Goal: Transaction & Acquisition: Purchase product/service

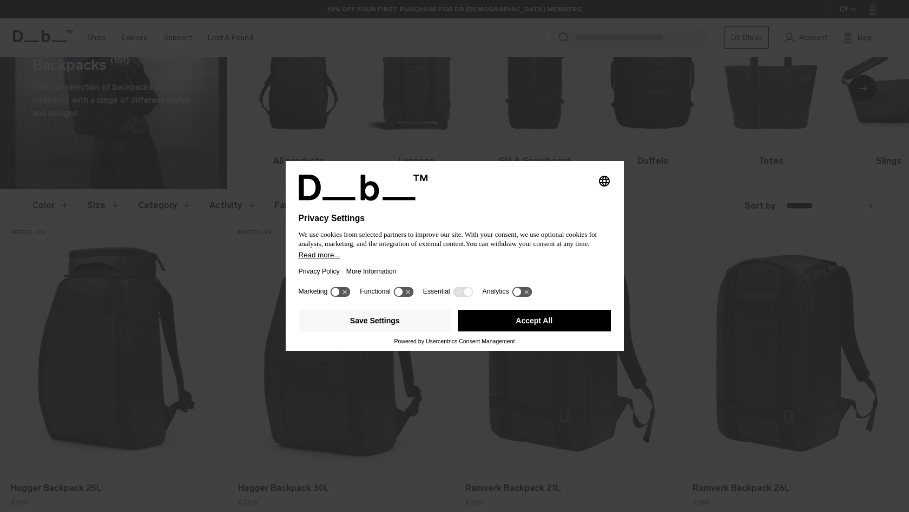
click at [541, 320] on button "Accept All" at bounding box center [534, 321] width 153 height 22
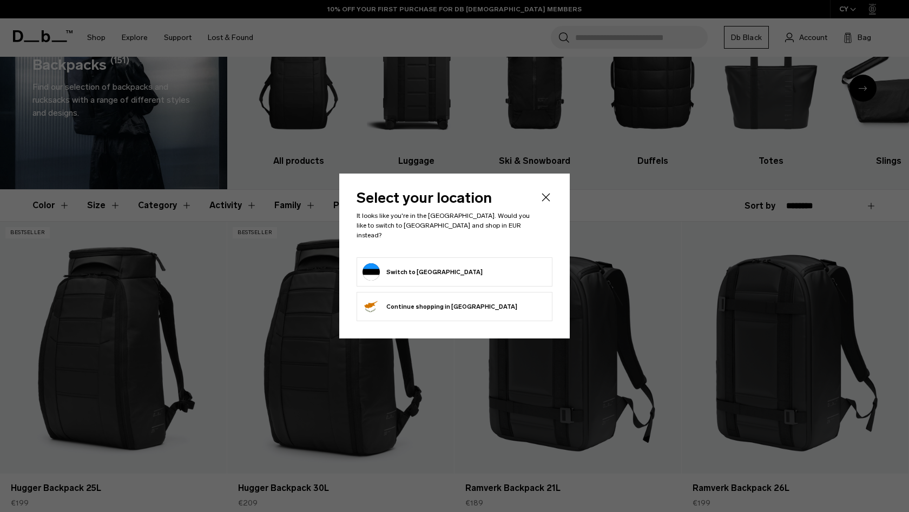
click at [422, 265] on button "Switch to Estonia" at bounding box center [423, 272] width 120 height 17
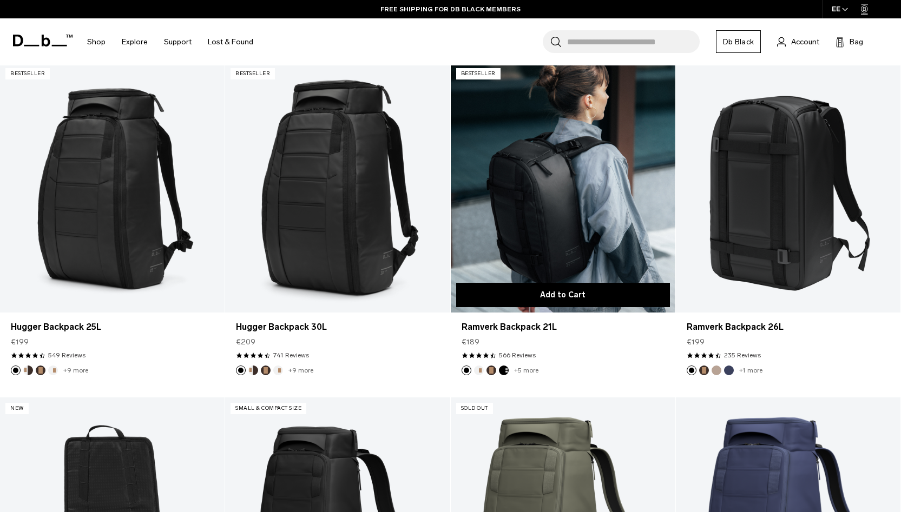
scroll to position [230, 0]
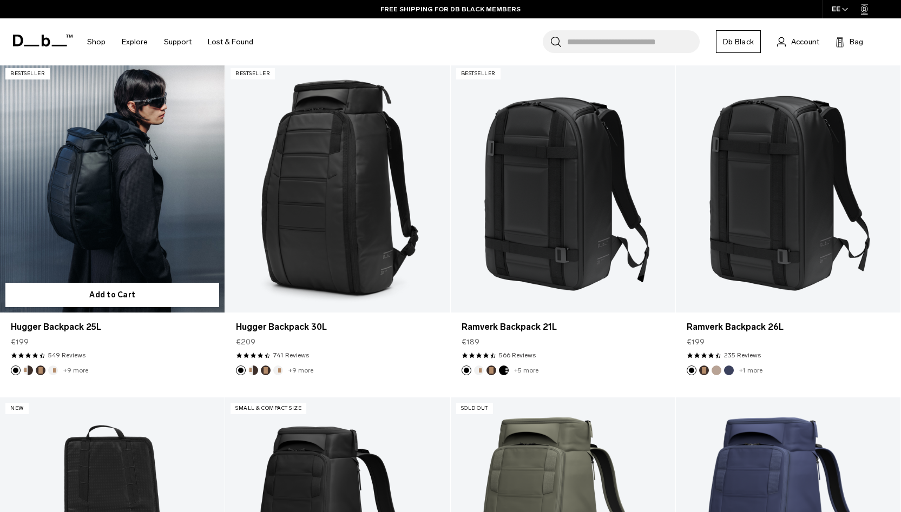
click at [69, 136] on link "Hugger Backpack 25L" at bounding box center [112, 187] width 225 height 249
click at [126, 197] on link "Hugger Backpack 25L" at bounding box center [112, 187] width 225 height 249
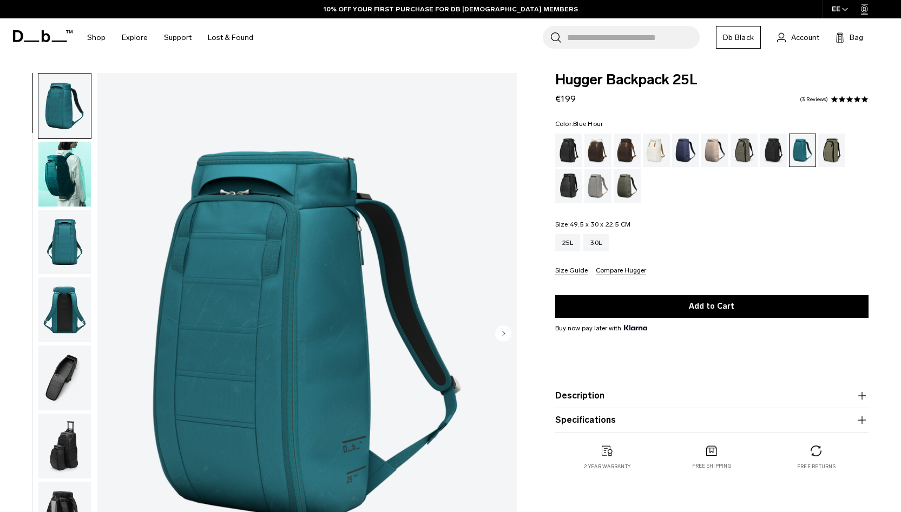
click at [688, 152] on div "Blue Hour" at bounding box center [686, 151] width 28 height 34
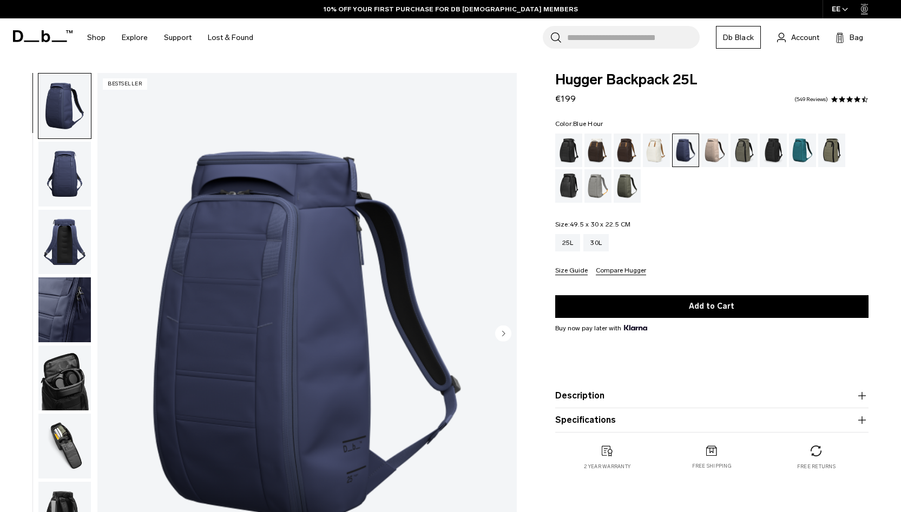
scroll to position [27, 0]
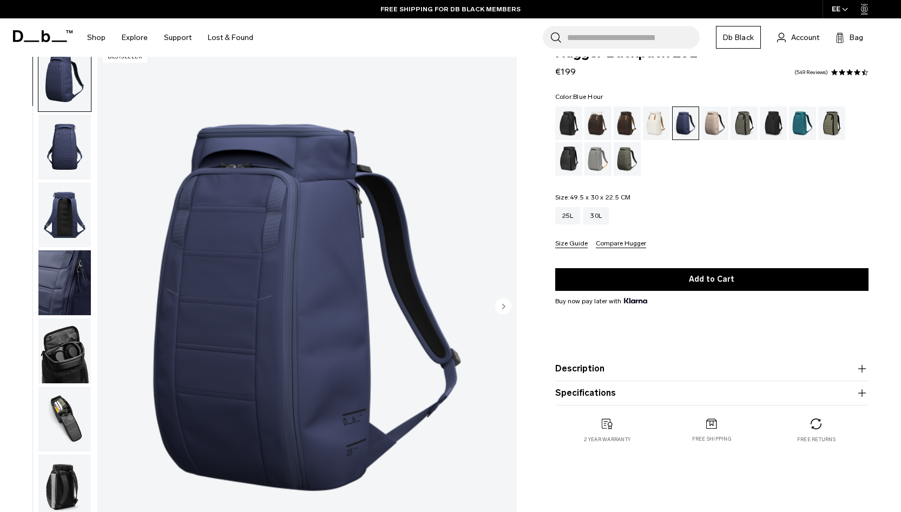
click at [75, 356] on img "button" at bounding box center [64, 351] width 52 height 65
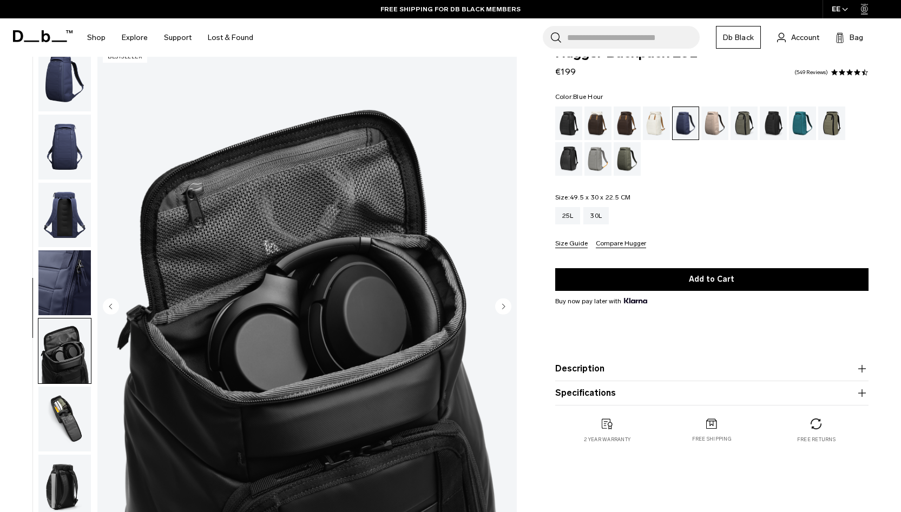
scroll to position [94, 0]
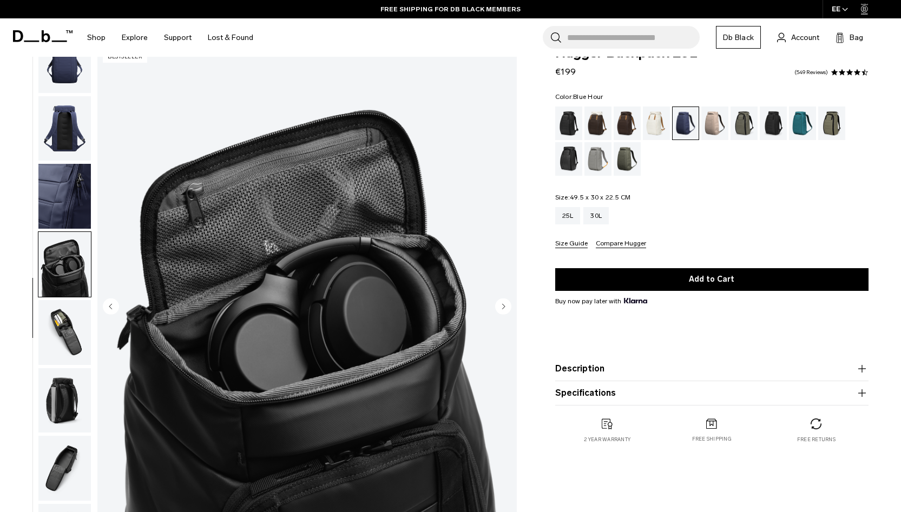
click at [70, 333] on img "button" at bounding box center [64, 332] width 52 height 65
